Goal: Information Seeking & Learning: Learn about a topic

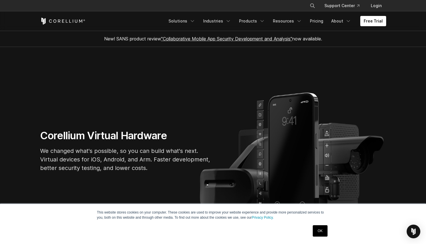
click at [317, 231] on link "OK" at bounding box center [320, 230] width 15 height 11
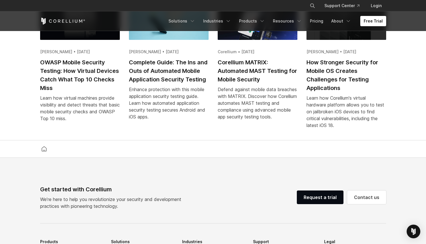
scroll to position [1169, 0]
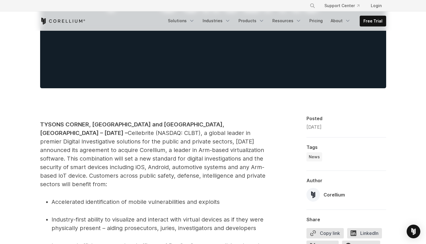
scroll to position [218, 0]
click at [236, 129] on span "Cellebrite (NASDAQ: CLBT), a global leader in premier Digital Investigative sol…" at bounding box center [152, 158] width 225 height 58
copy span "Cellebrite"
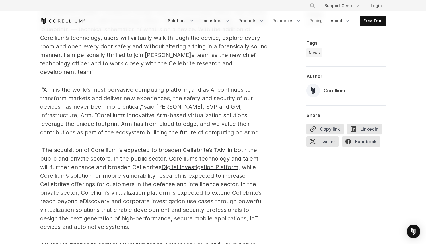
scroll to position [607, 0]
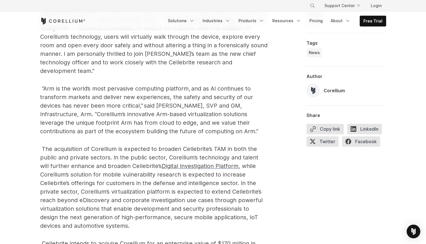
click at [184, 162] on span "Digital Investigation Platform" at bounding box center [200, 165] width 77 height 7
